Goal: Obtain resource: Download file/media

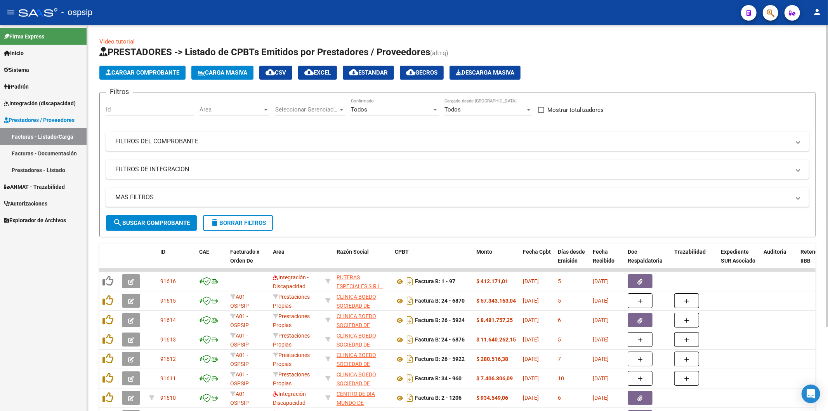
click at [654, 142] on mat-panel-title "FILTROS DEL COMPROBANTE" at bounding box center [452, 141] width 675 height 9
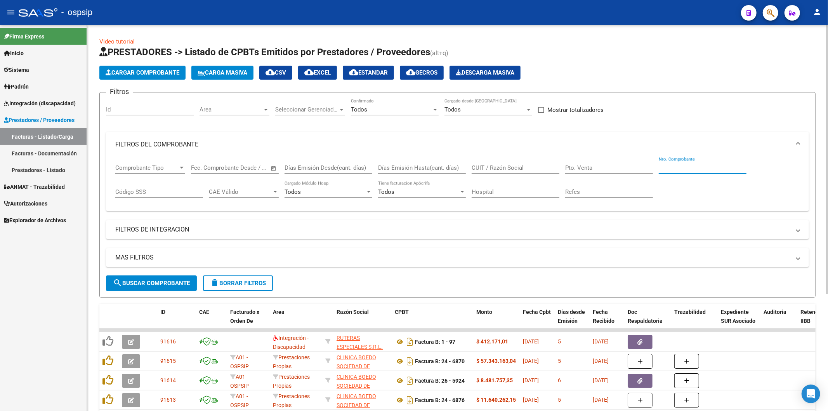
click at [693, 167] on input "Nro. Comprobante" at bounding box center [703, 167] width 88 height 7
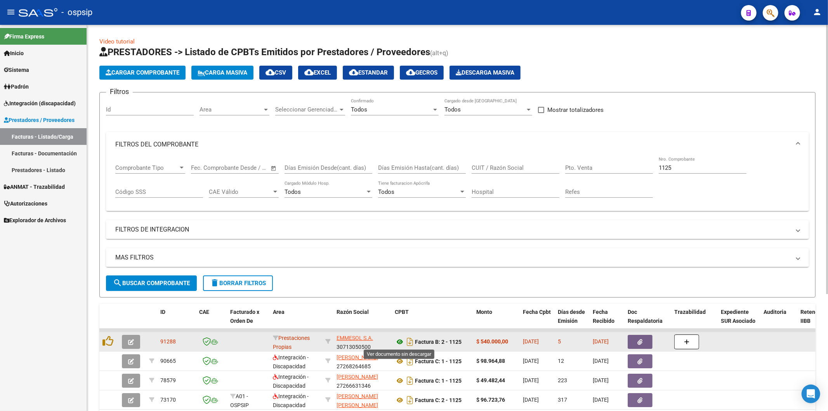
click at [399, 341] on icon at bounding box center [400, 341] width 10 height 9
click at [638, 340] on icon "button" at bounding box center [640, 342] width 5 height 6
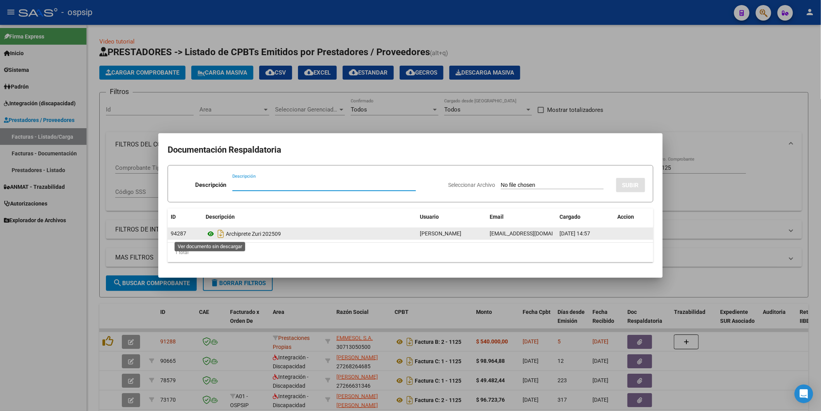
click at [210, 234] on icon at bounding box center [211, 233] width 10 height 9
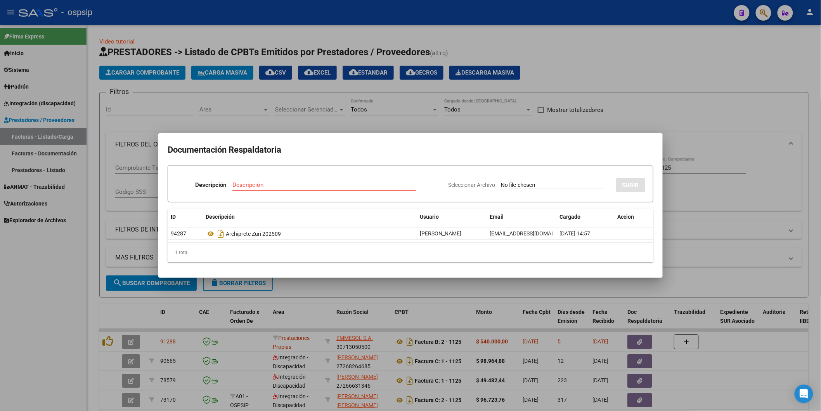
click at [523, 145] on h2 "Documentación Respaldatoria" at bounding box center [411, 149] width 486 height 15
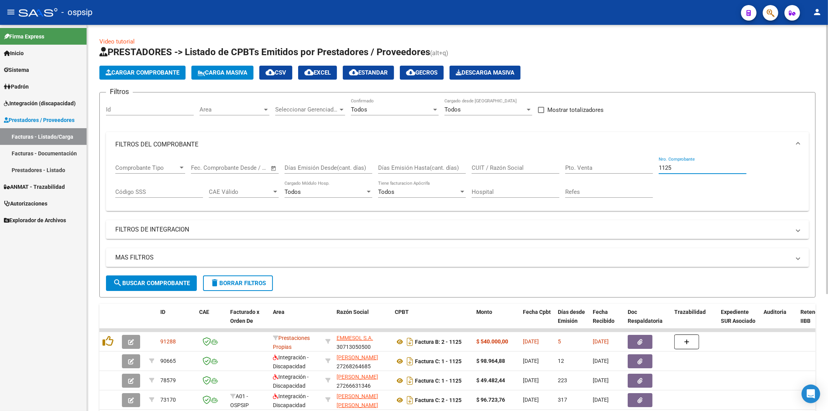
click at [705, 167] on input "1125" at bounding box center [703, 167] width 88 height 7
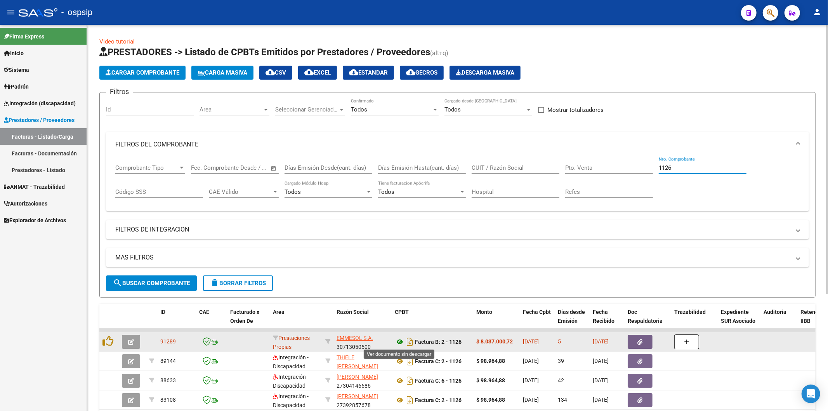
type input "1126"
click at [401, 340] on icon at bounding box center [400, 341] width 10 height 9
click at [645, 342] on button "button" at bounding box center [640, 342] width 25 height 14
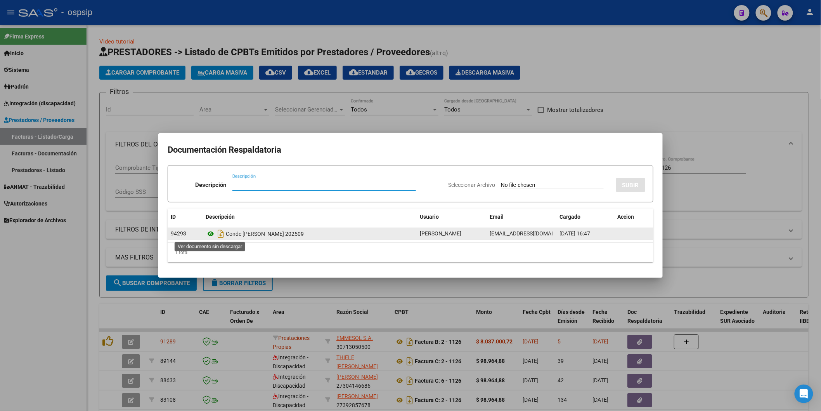
click at [213, 234] on icon at bounding box center [211, 233] width 10 height 9
